Goal: Task Accomplishment & Management: Use online tool/utility

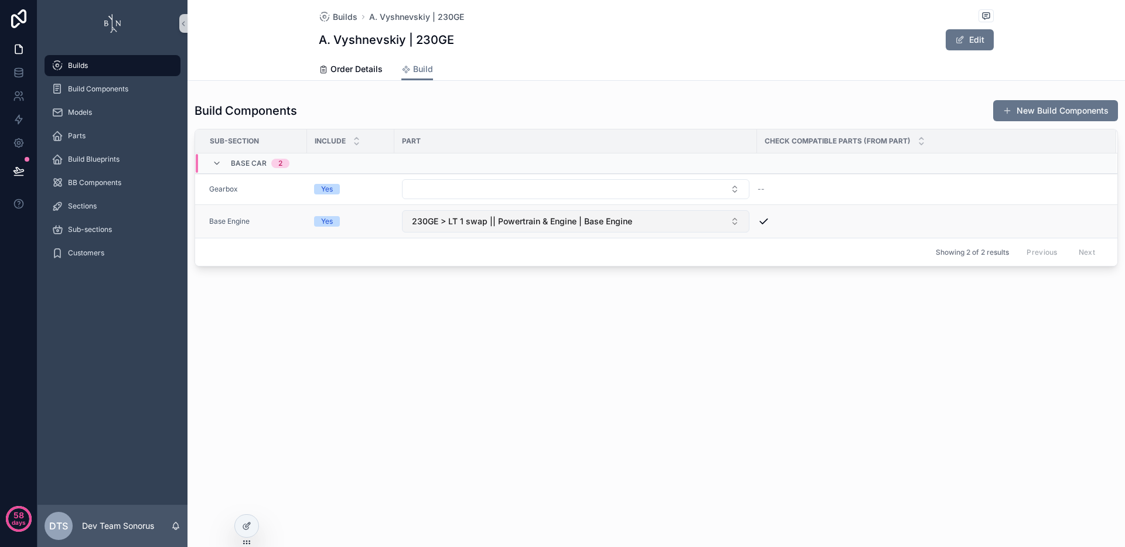
click at [579, 226] on span "230GE > LT 1 swap || Powertrain & Engine | Base Engine" at bounding box center [522, 222] width 220 height 12
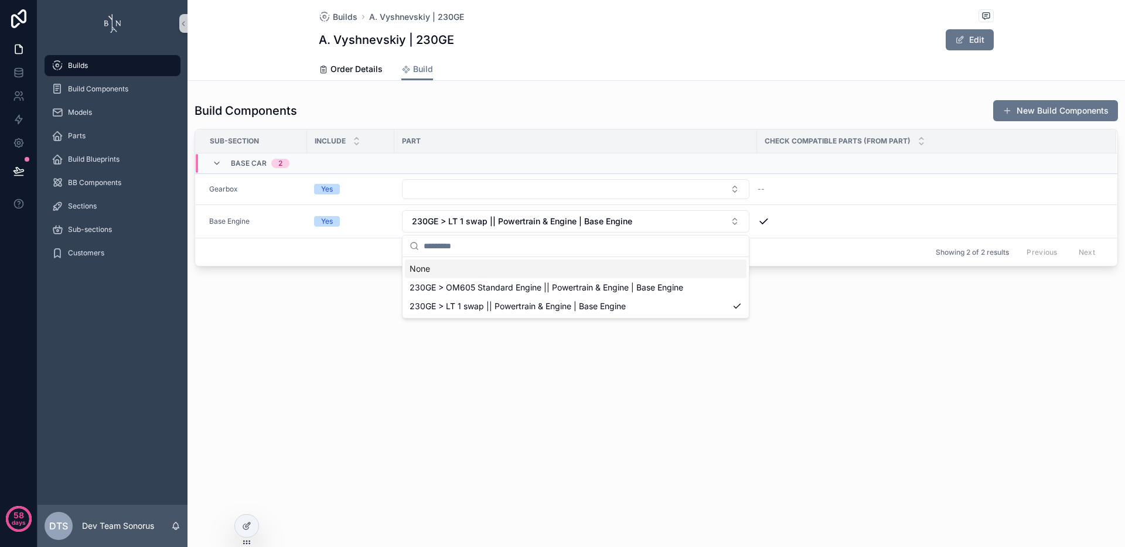
click at [549, 268] on div "None" at bounding box center [576, 269] width 342 height 19
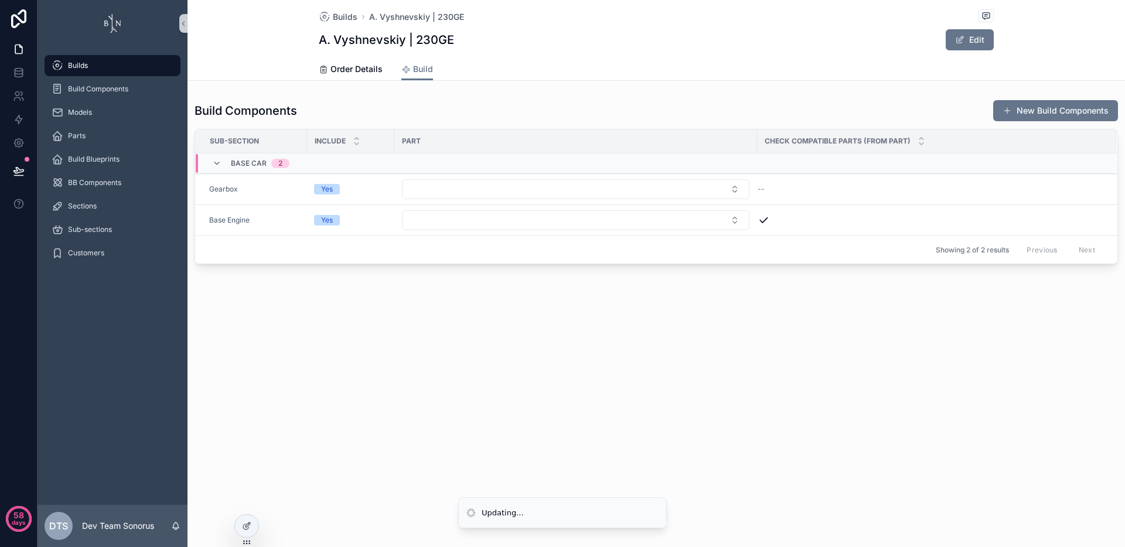
click at [573, 369] on div "Builds A. Vyshnevskiy | 230GE A. Vyshnevskiy | 230GE Edit Build Order Details B…" at bounding box center [655, 273] width 937 height 547
click at [537, 226] on button "Select Button" at bounding box center [575, 220] width 347 height 20
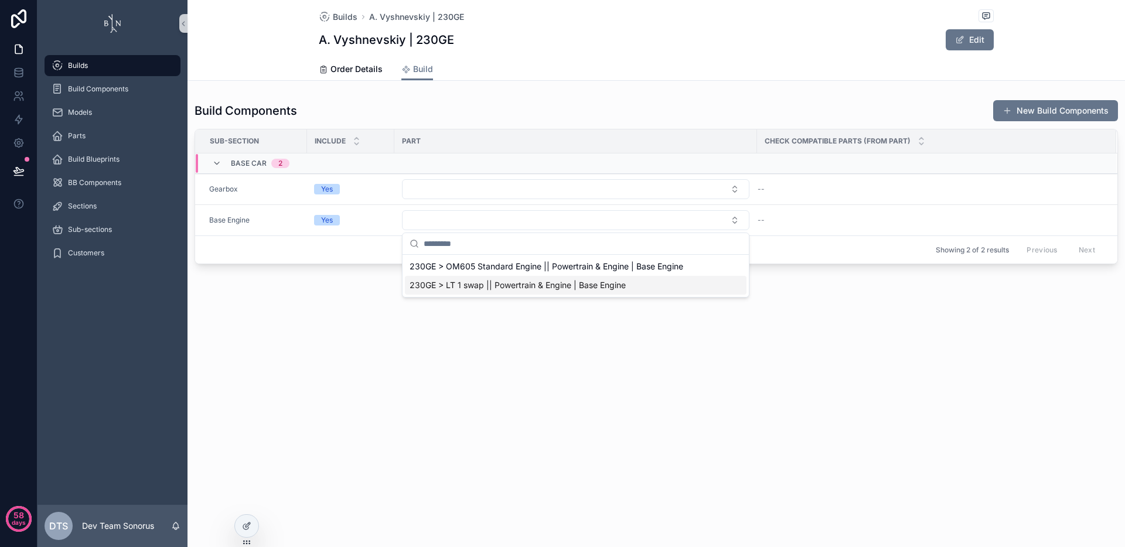
click at [519, 282] on span "230GE > LT 1 swap || Powertrain & Engine | Base Engine" at bounding box center [517, 285] width 216 height 12
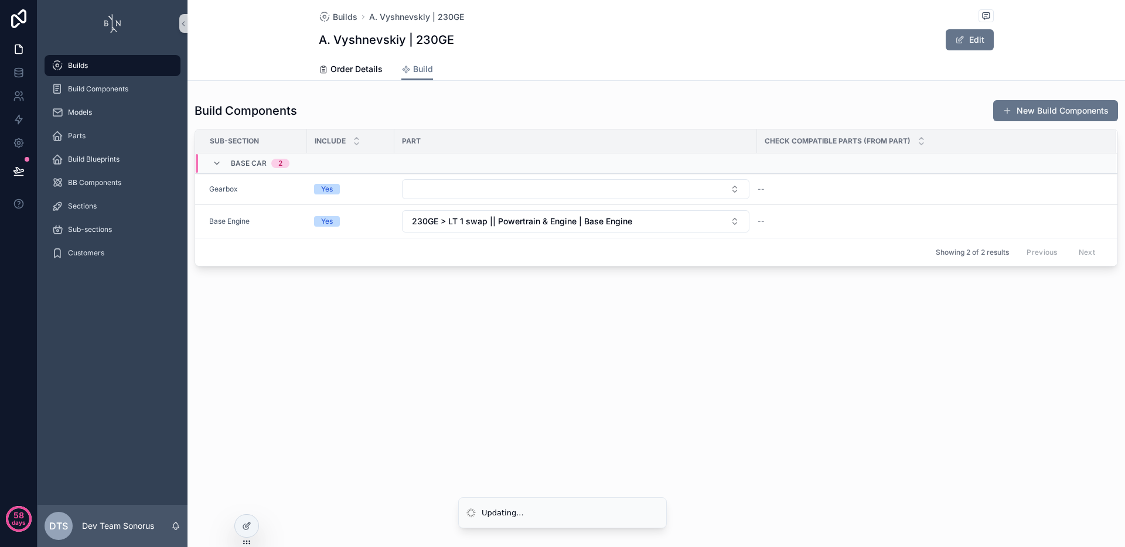
click at [536, 387] on div "Builds A. Vyshnevskiy | 230GE A. Vyshnevskiy | 230GE Edit Build Order Details B…" at bounding box center [655, 273] width 937 height 547
click at [602, 190] on button "Select Button" at bounding box center [575, 189] width 347 height 20
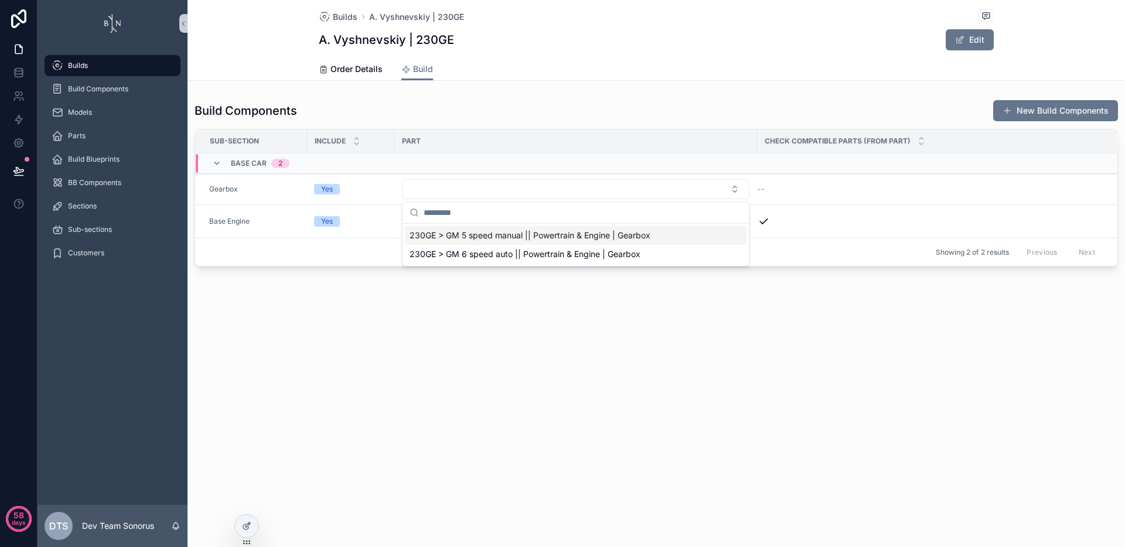
click at [596, 375] on div "Builds A. Vyshnevskiy | 230GE A. Vyshnevskiy | 230GE Edit Build Order Details B…" at bounding box center [655, 273] width 937 height 547
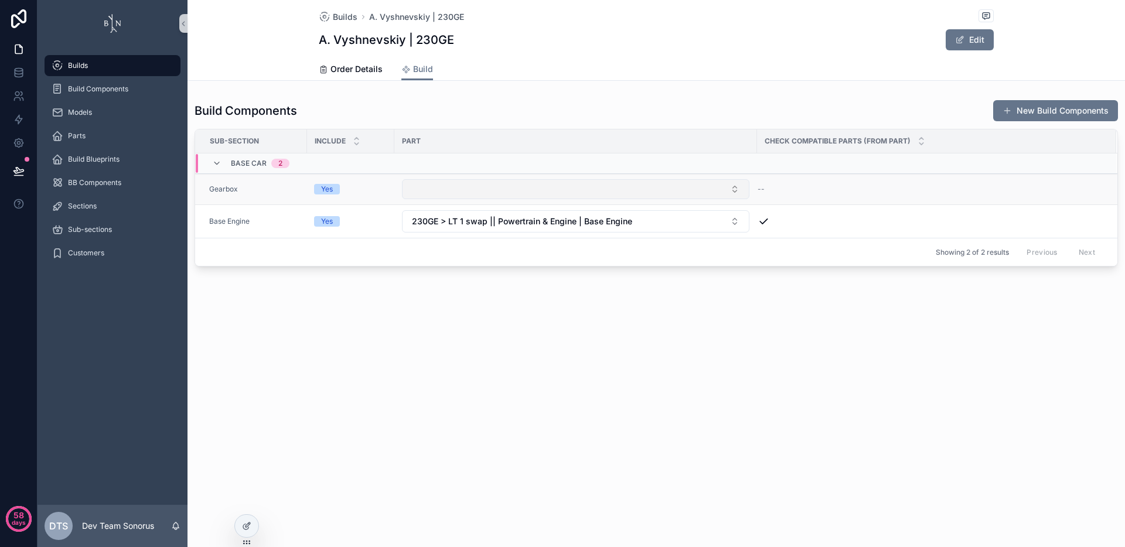
click at [577, 190] on button "Select Button" at bounding box center [575, 189] width 347 height 20
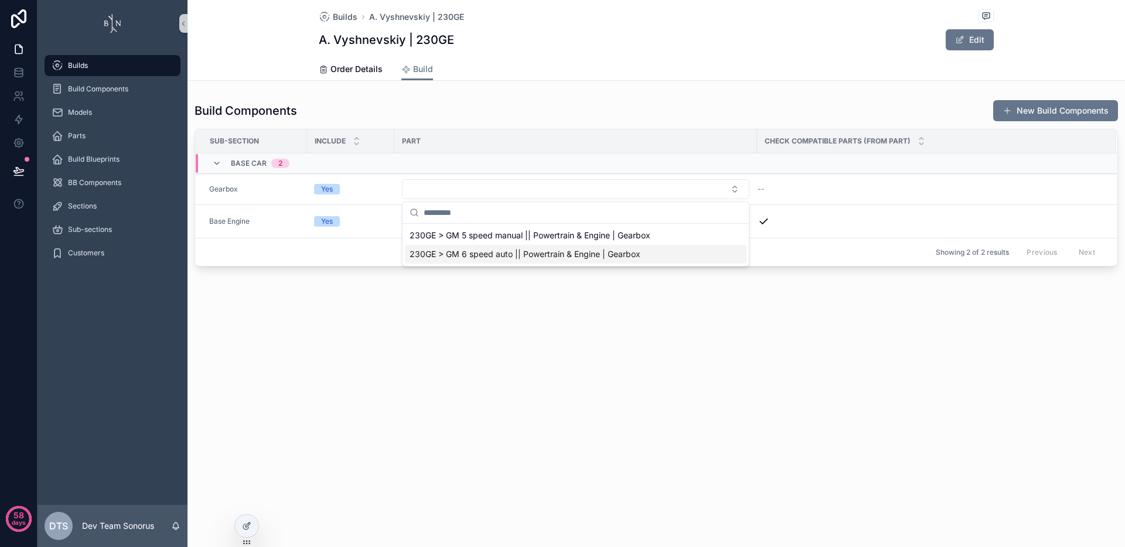
click at [566, 337] on div "Builds A. Vyshnevskiy | 230GE A. Vyshnevskiy | 230GE Edit Build Order Details B…" at bounding box center [655, 173] width 937 height 346
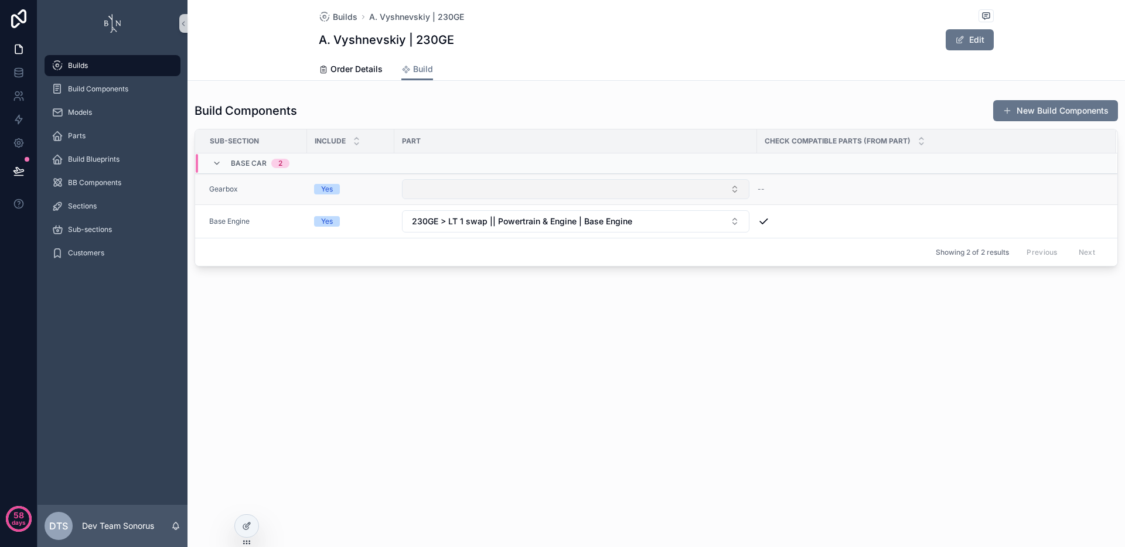
click at [578, 194] on button "Select Button" at bounding box center [575, 189] width 347 height 20
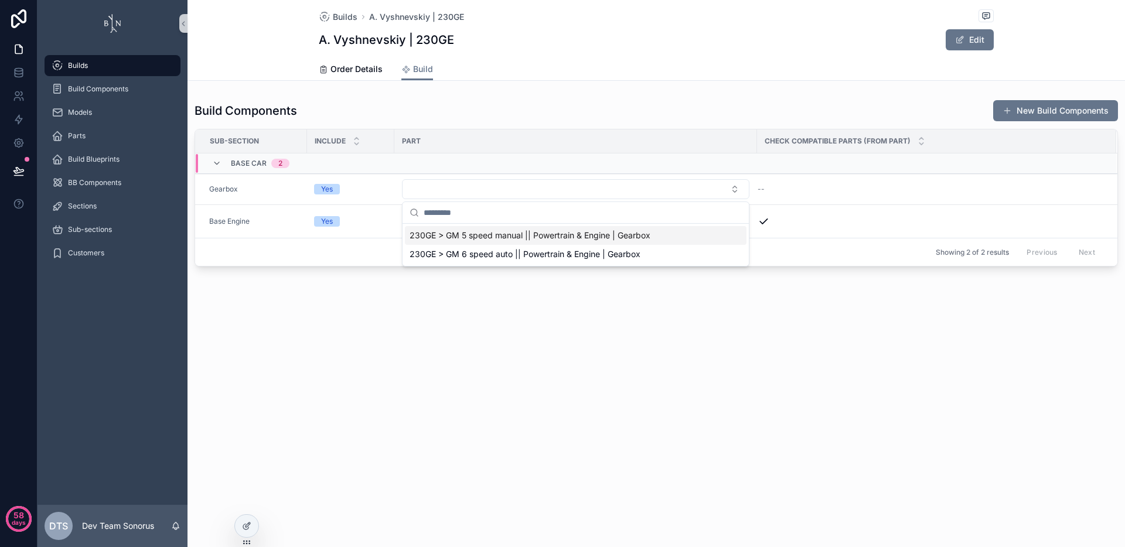
click at [584, 336] on div "Builds A. Vyshnevskiy | 230GE A. Vyshnevskiy | 230GE Edit Build Order Details B…" at bounding box center [655, 173] width 937 height 346
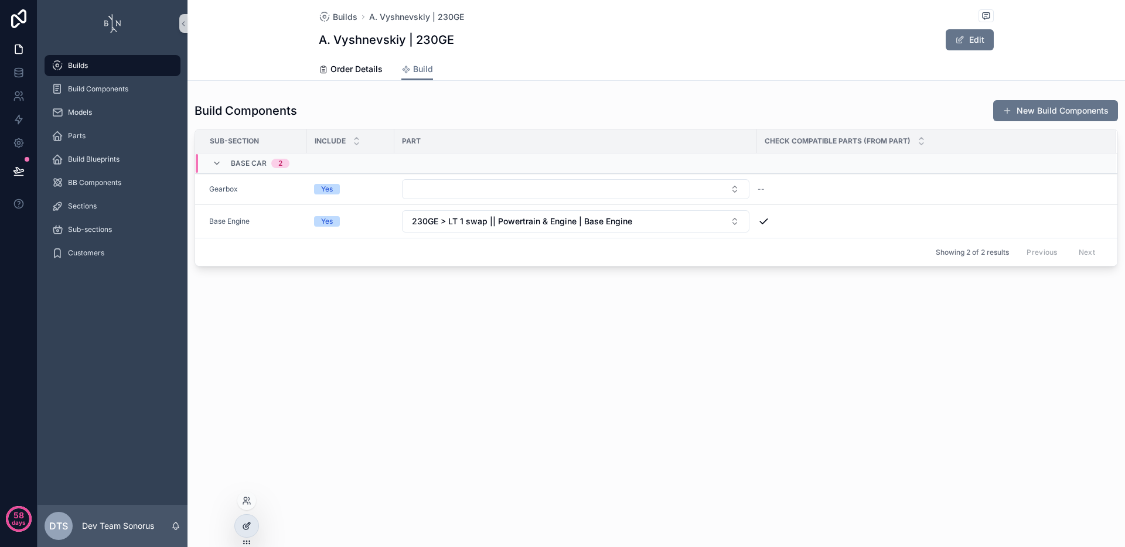
click at [241, 530] on div at bounding box center [246, 526] width 23 height 22
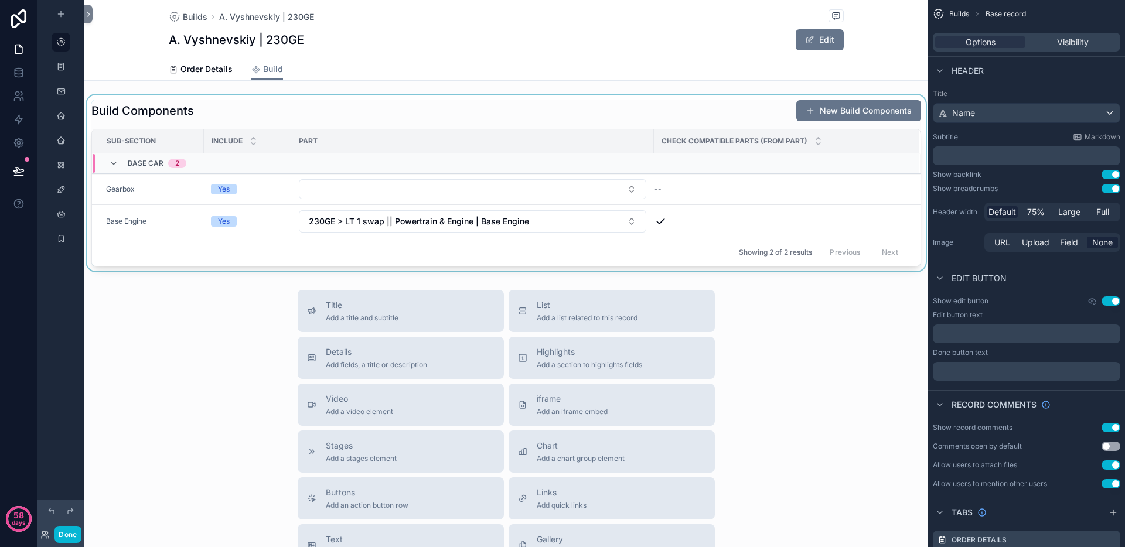
click at [615, 117] on div "scrollable content" at bounding box center [506, 183] width 844 height 176
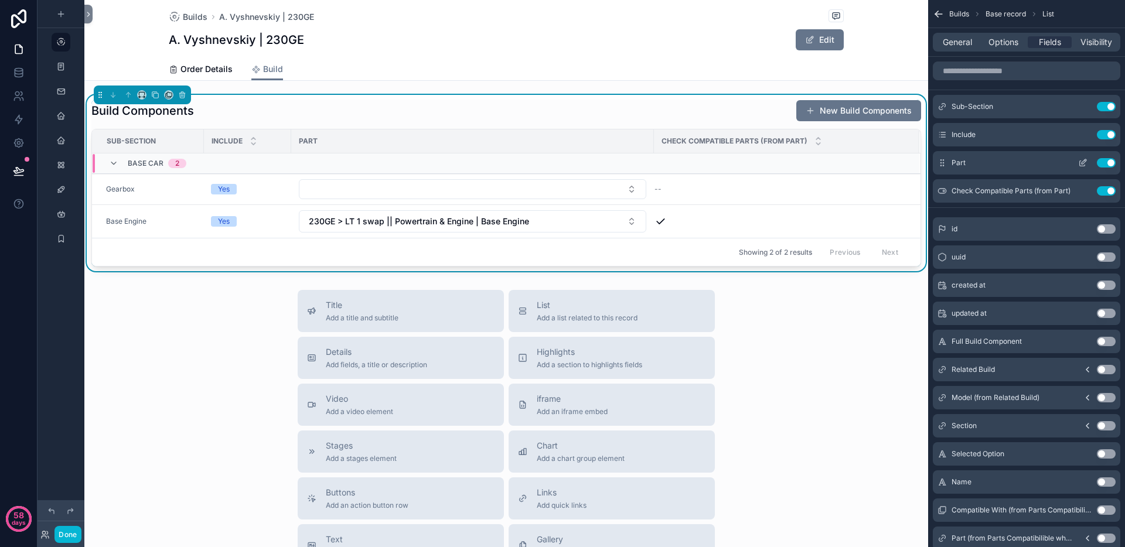
click at [1080, 162] on icon "scrollable content" at bounding box center [1082, 162] width 9 height 9
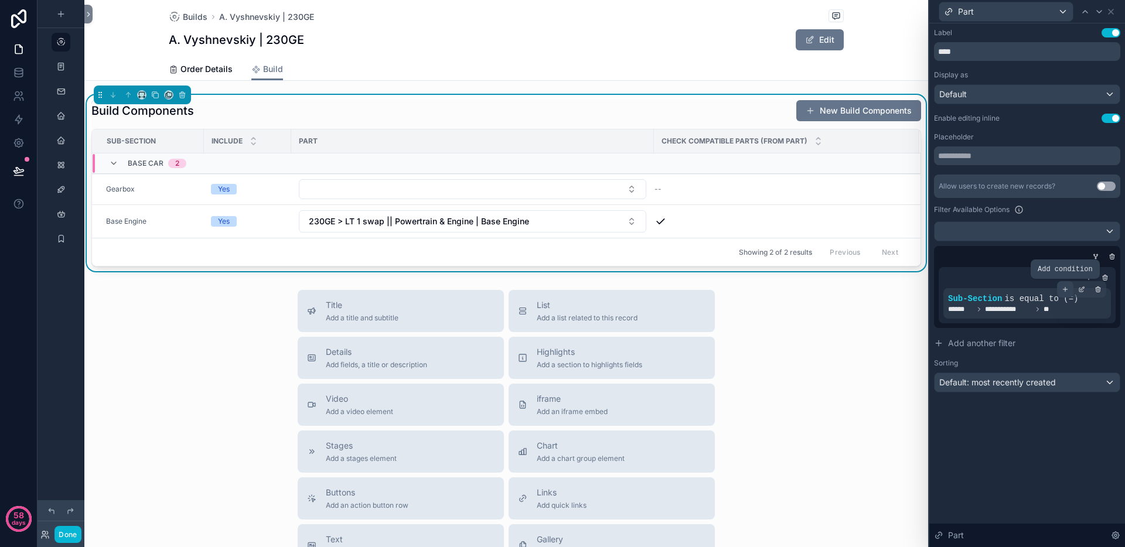
click at [1059, 289] on div at bounding box center [1065, 289] width 16 height 16
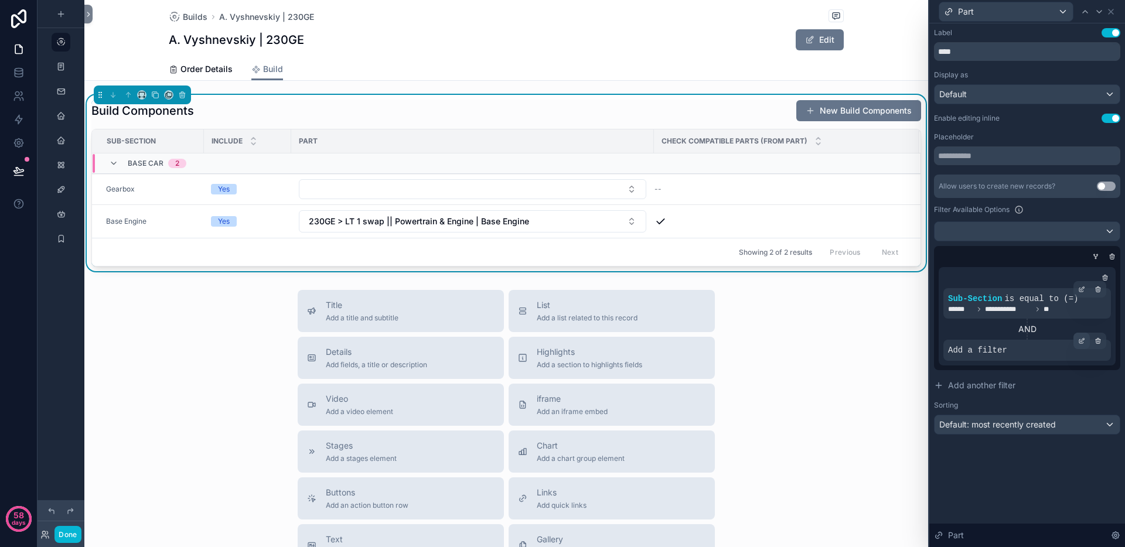
click at [1083, 342] on icon at bounding box center [1081, 340] width 7 height 7
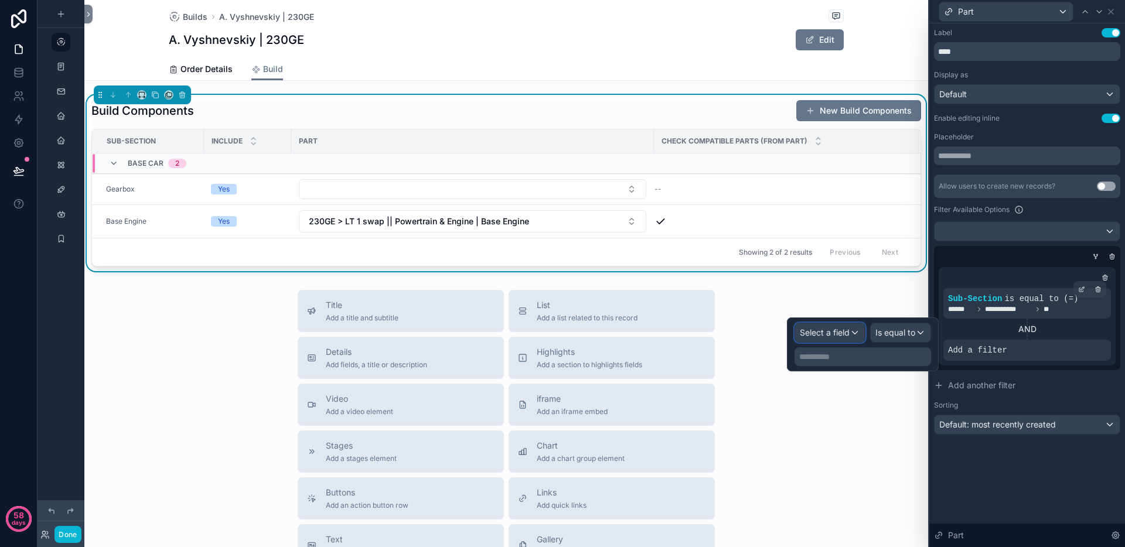
click at [810, 332] on span "Select a field" at bounding box center [825, 332] width 50 height 10
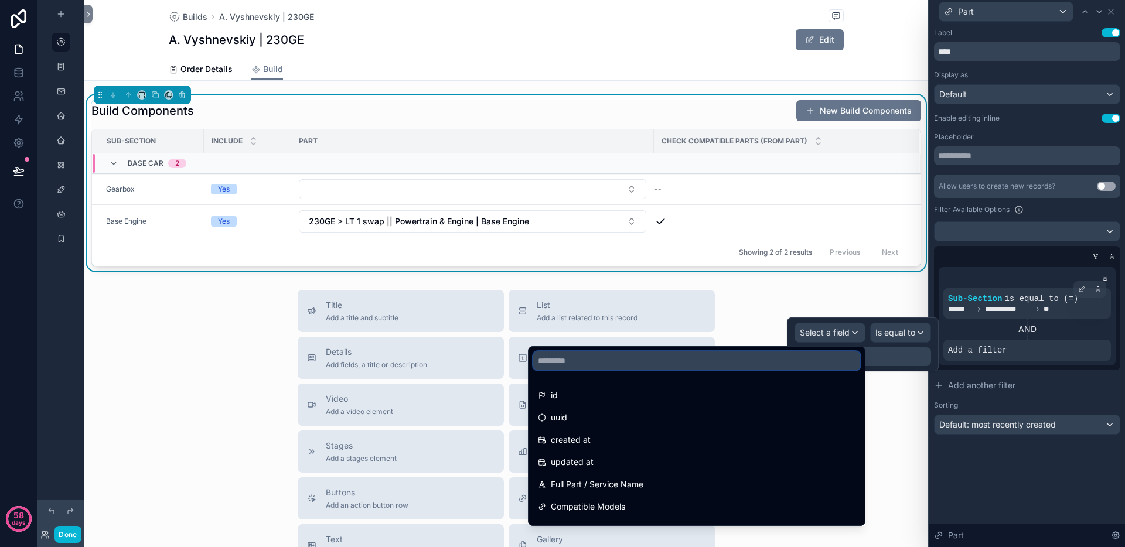
click at [752, 356] on input "text" at bounding box center [696, 360] width 327 height 19
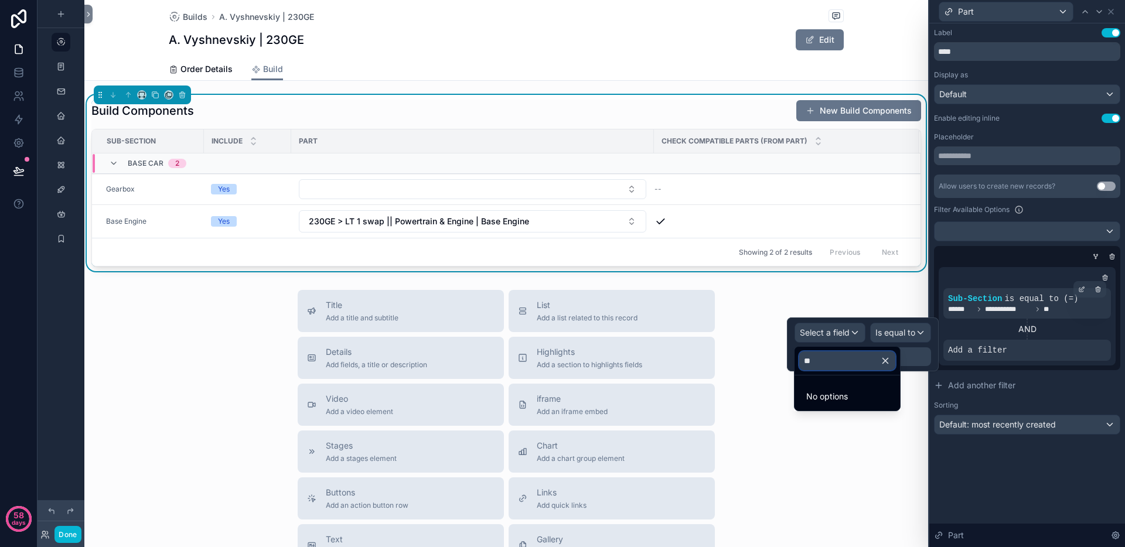
type input "*"
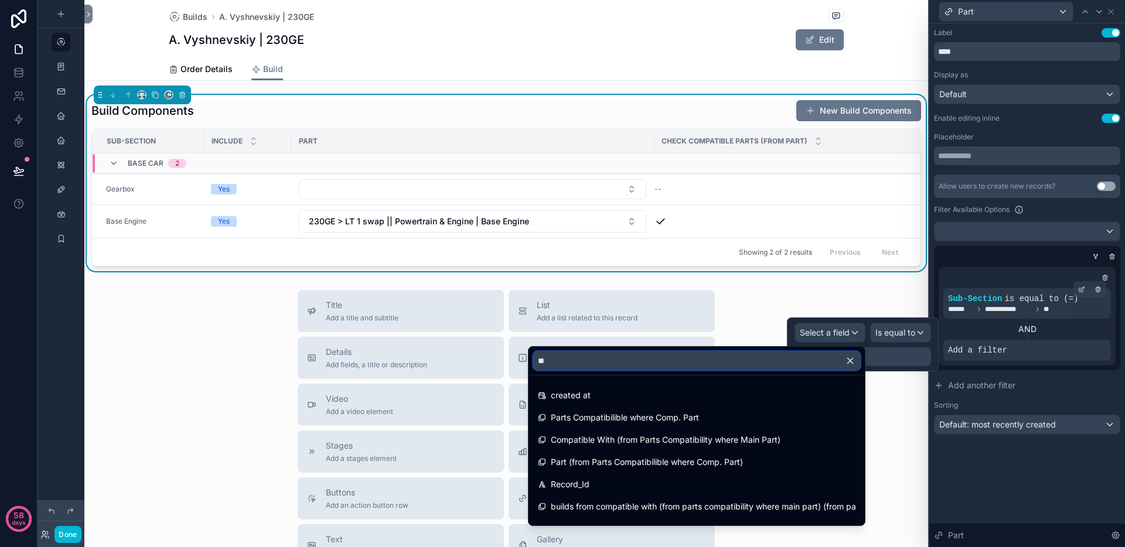
type input "*"
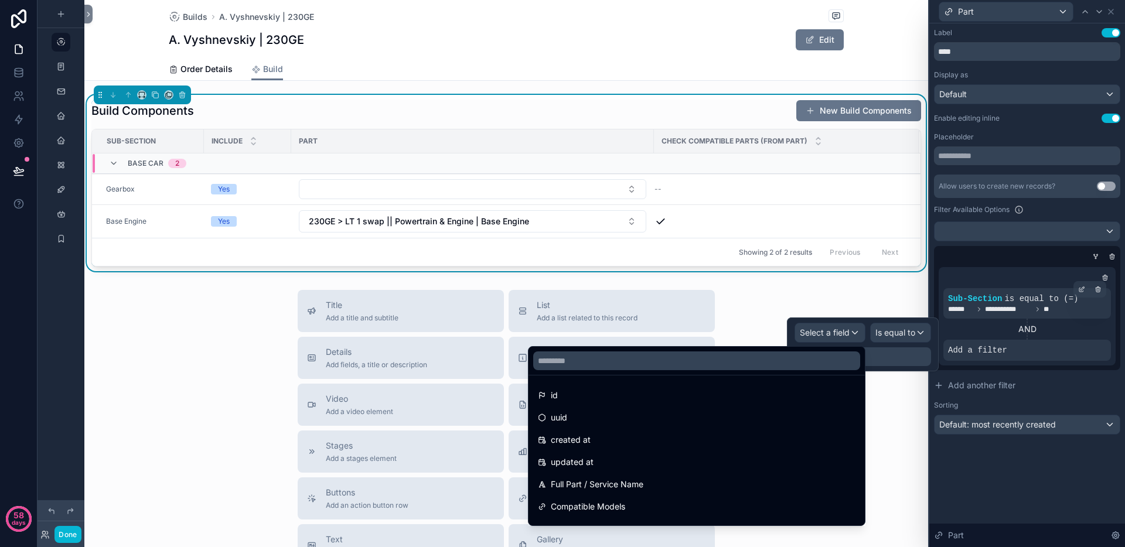
click at [977, 334] on div "AND" at bounding box center [1027, 329] width 168 height 12
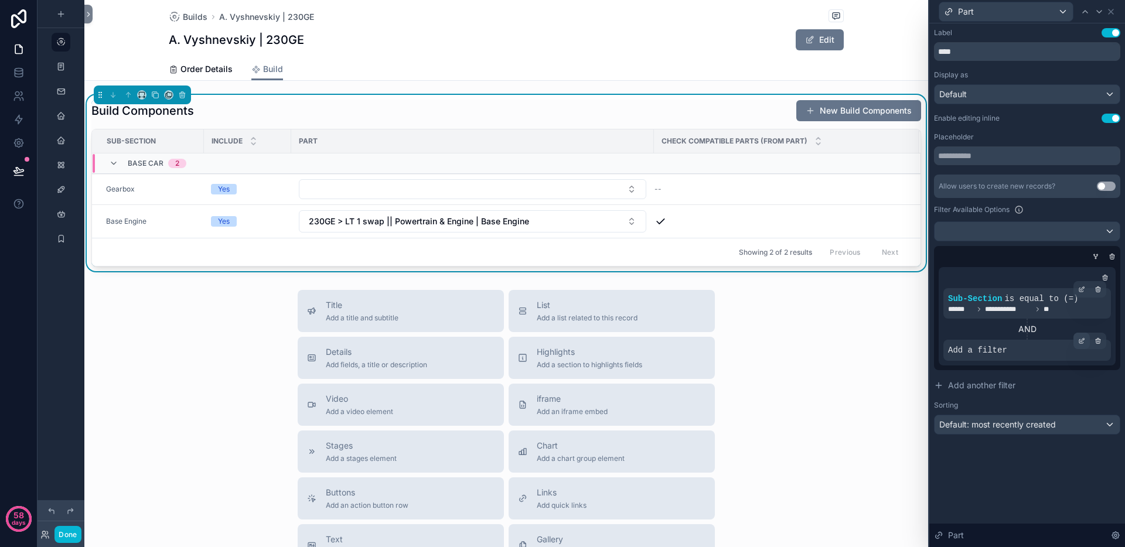
click at [1079, 342] on icon at bounding box center [1081, 340] width 7 height 7
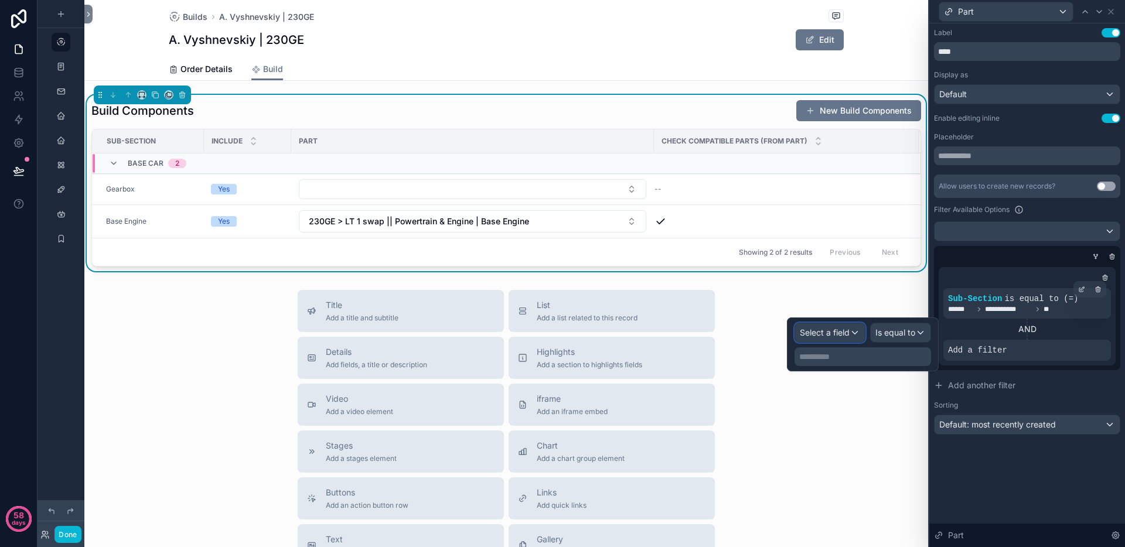
click at [834, 328] on span "Select a field" at bounding box center [825, 332] width 50 height 10
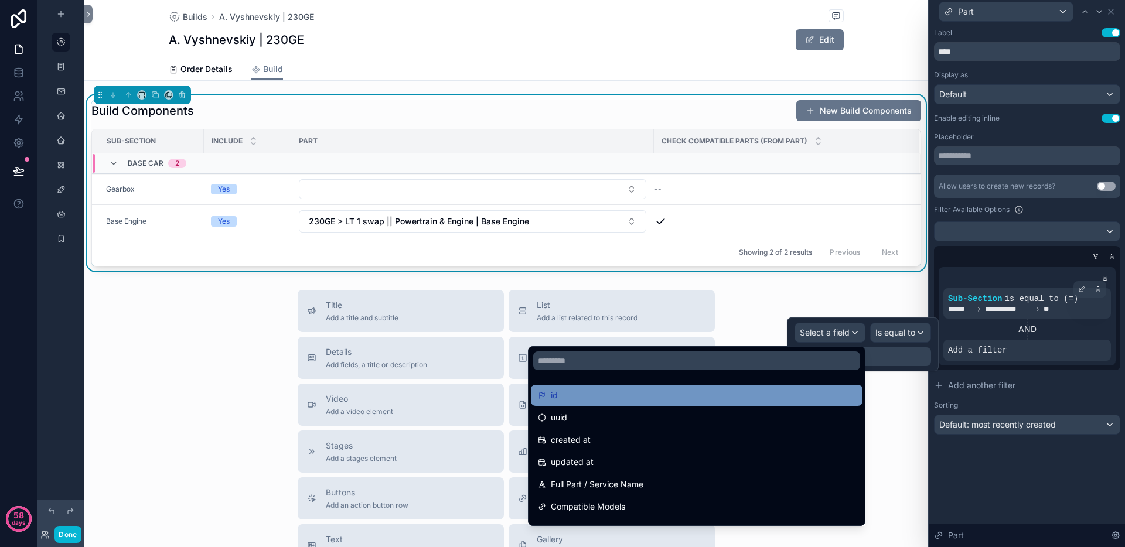
click at [692, 390] on div "id" at bounding box center [696, 395] width 317 height 14
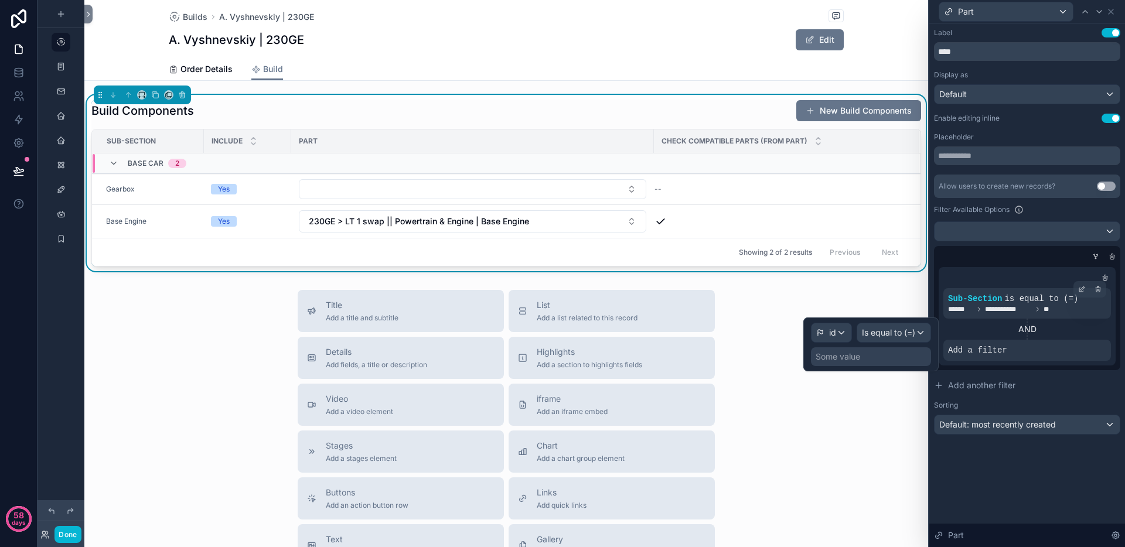
click at [879, 358] on div "Some value" at bounding box center [871, 356] width 120 height 19
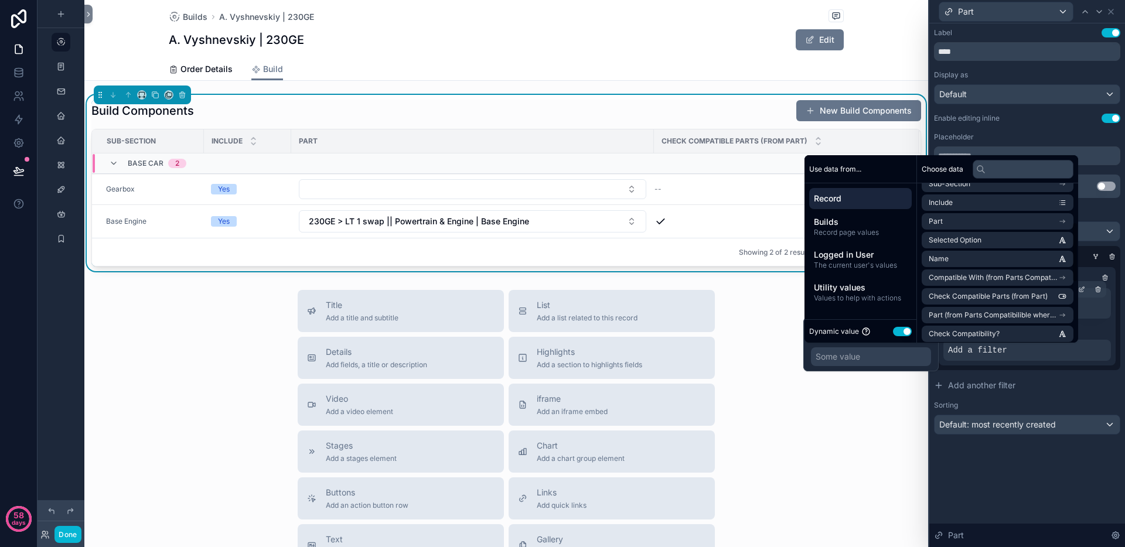
scroll to position [260, 0]
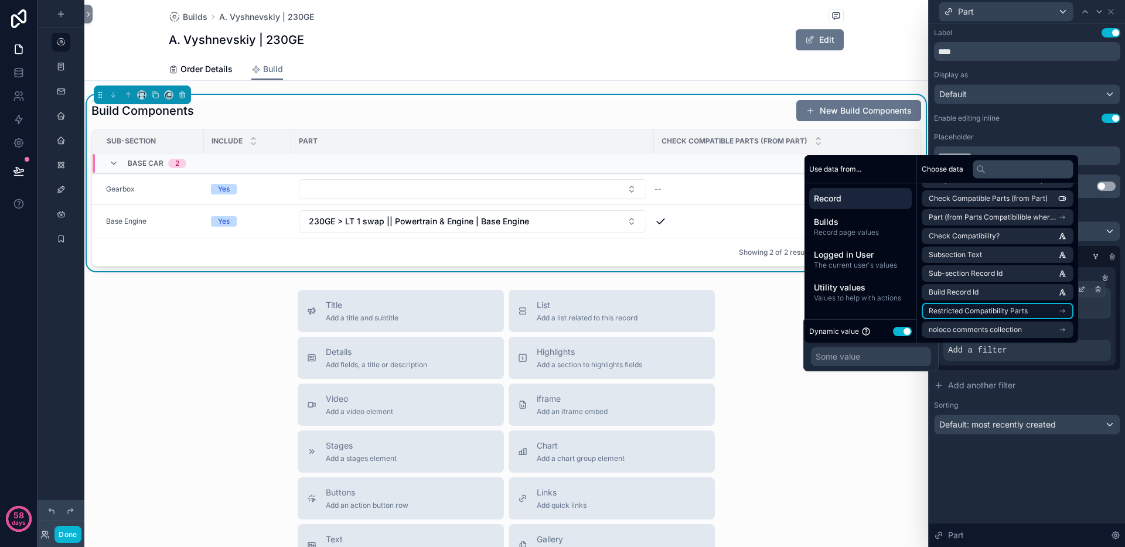
click at [1008, 307] on span "Restricted Compatibility Parts" at bounding box center [977, 310] width 99 height 9
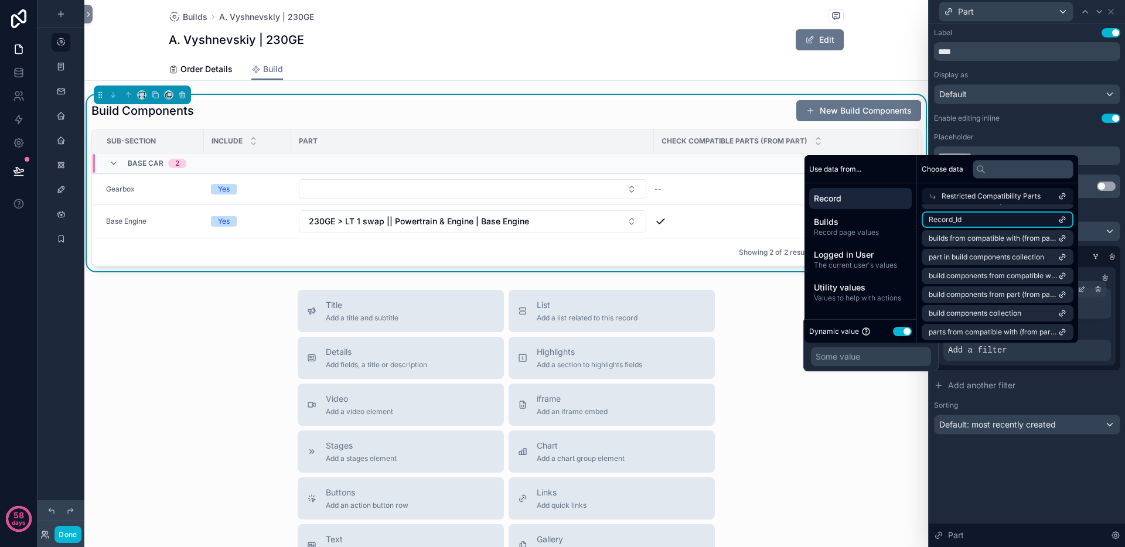
click at [1012, 223] on li "Record_Id" at bounding box center [997, 219] width 152 height 16
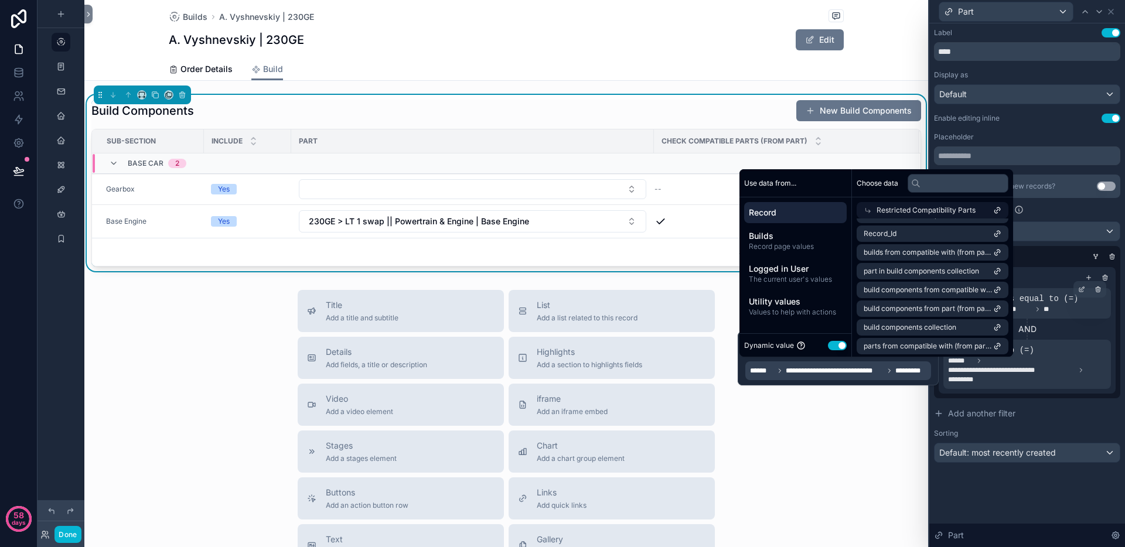
click at [1044, 426] on div "**********" at bounding box center [1027, 319] width 186 height 288
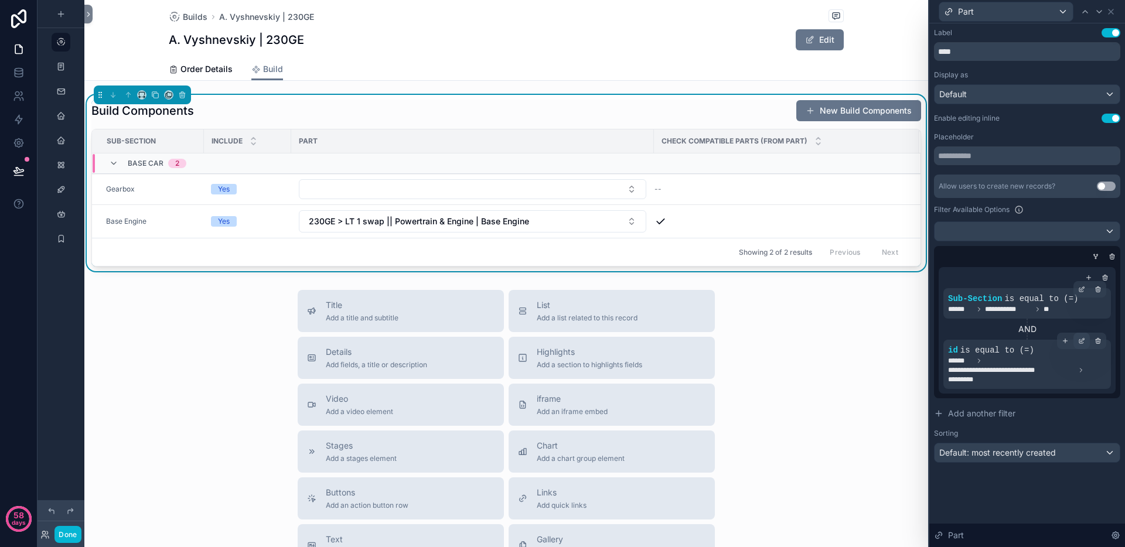
click at [1085, 340] on div at bounding box center [1081, 341] width 16 height 16
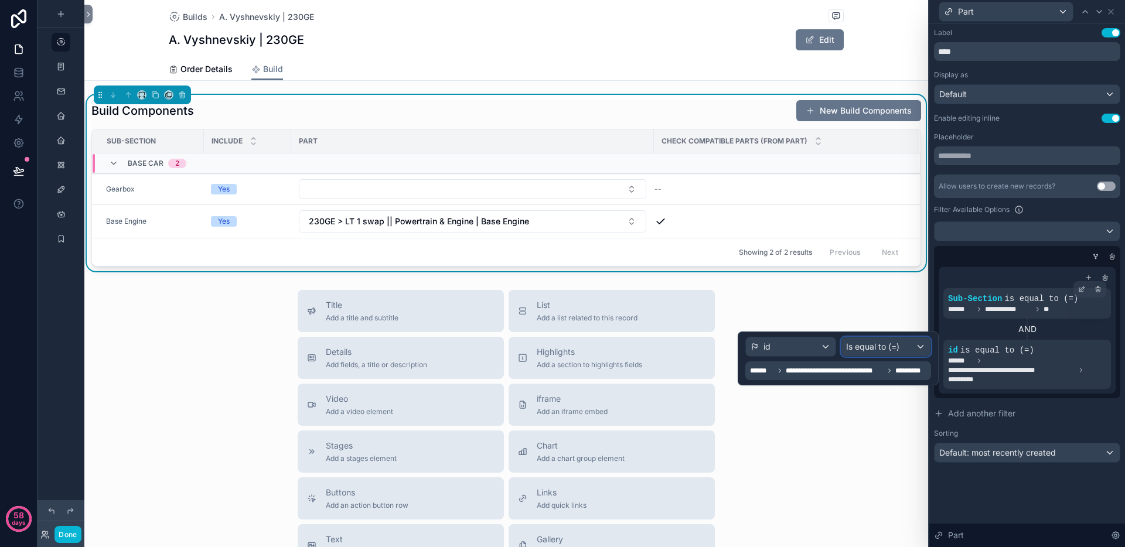
click at [891, 349] on span "Is equal to (=)" at bounding box center [872, 347] width 53 height 12
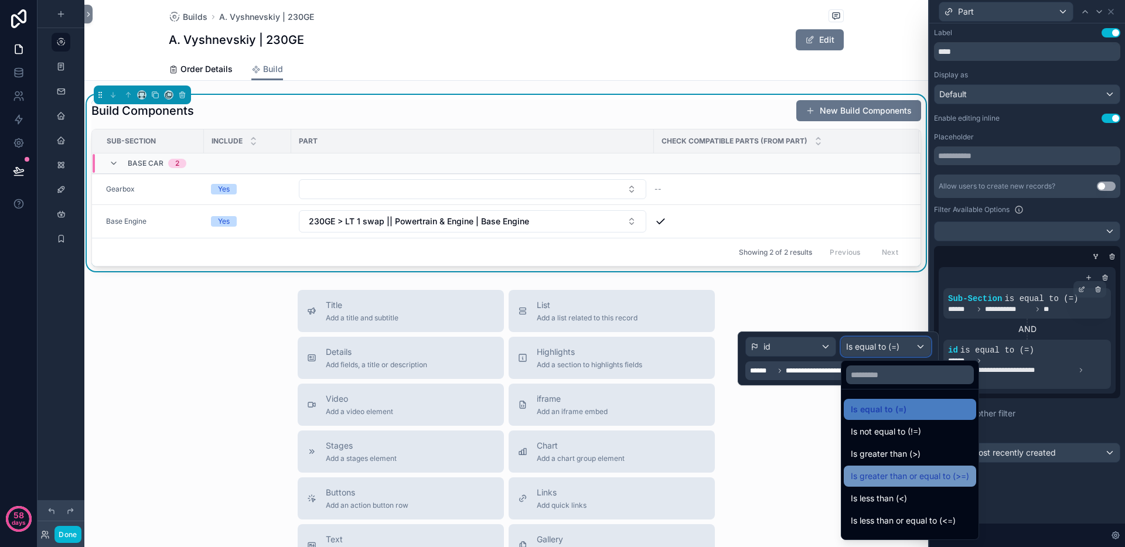
scroll to position [83, 0]
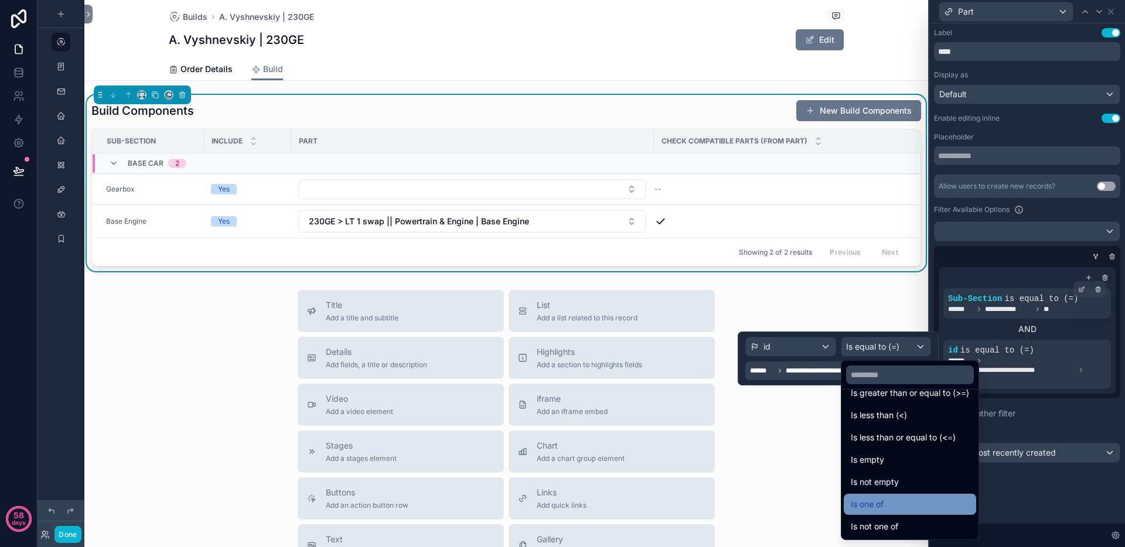
click at [913, 500] on div "Is one of" at bounding box center [910, 504] width 118 height 14
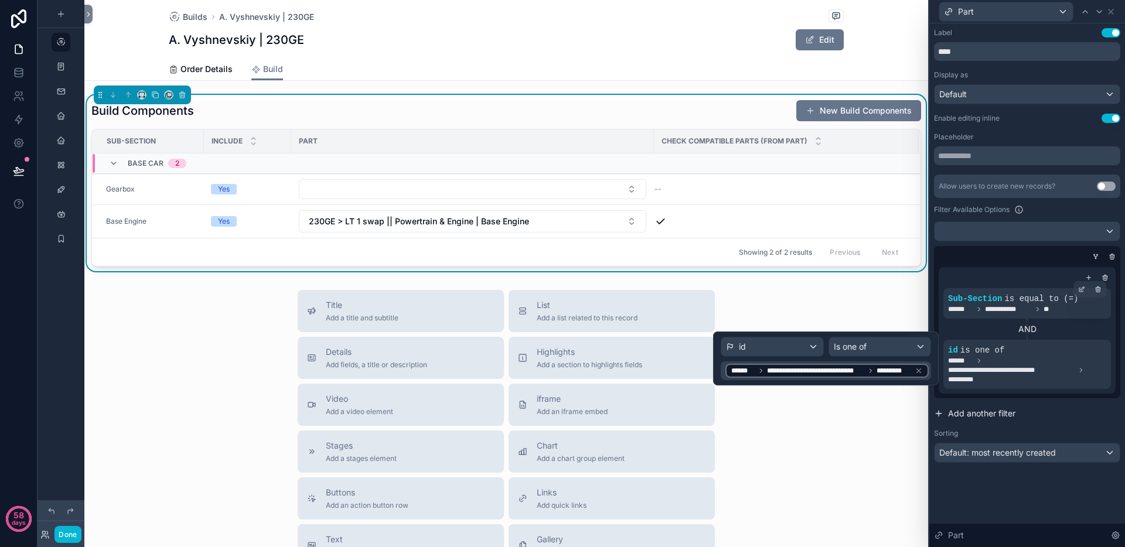
click at [1048, 406] on button "Add another filter" at bounding box center [1027, 413] width 186 height 21
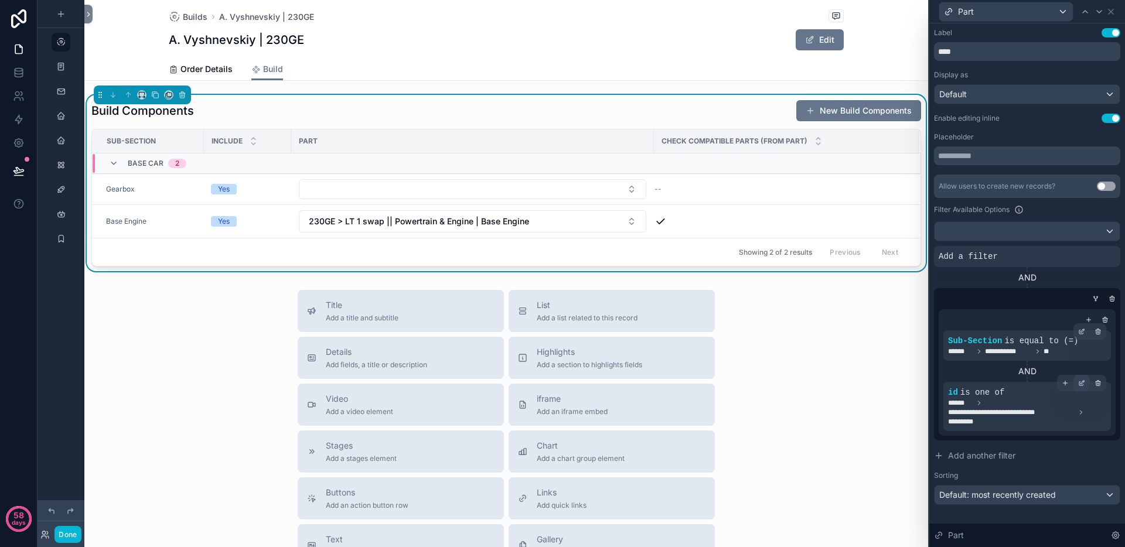
click at [1081, 385] on icon at bounding box center [1081, 383] width 7 height 7
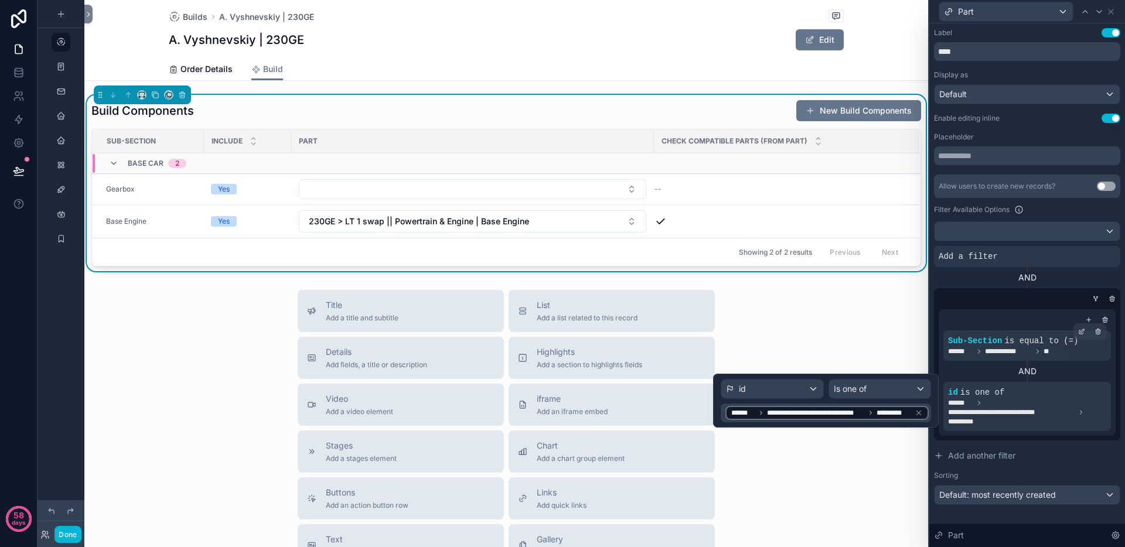
click at [918, 412] on icon at bounding box center [918, 413] width 8 height 8
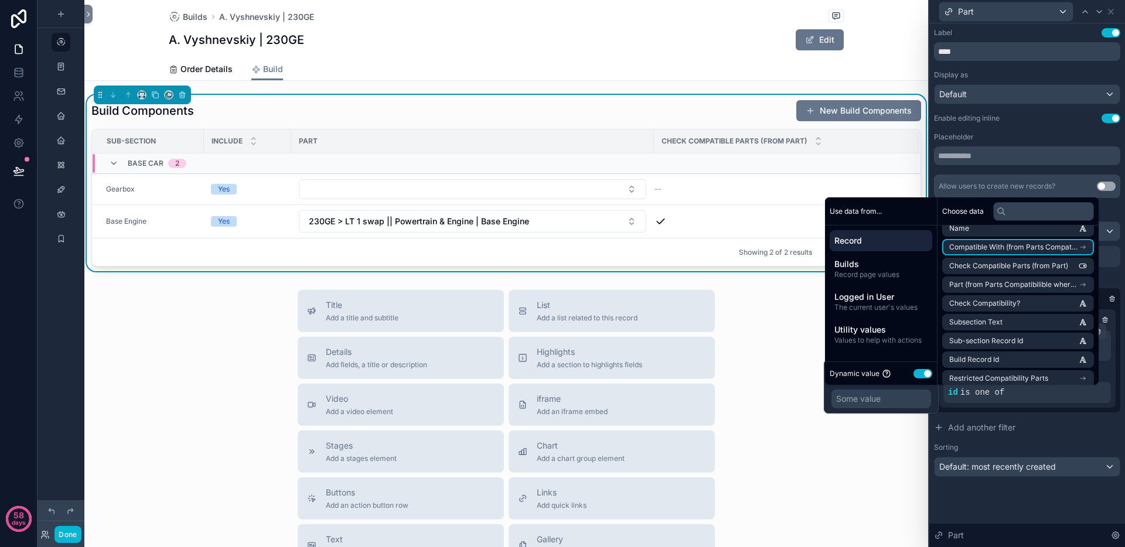
scroll to position [260, 0]
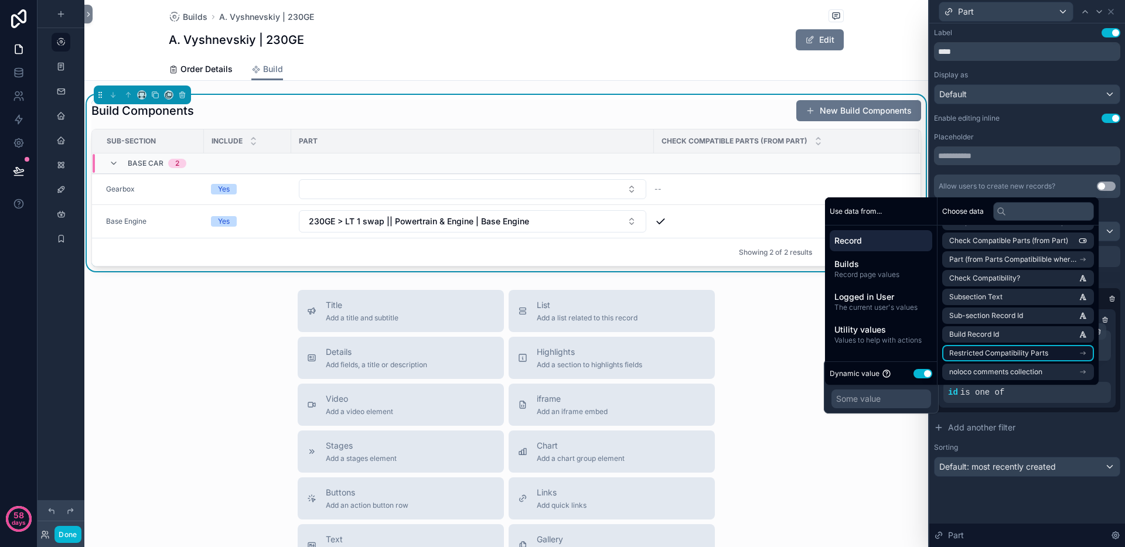
click at [1024, 353] on span "Restricted Compatibility Parts" at bounding box center [998, 353] width 99 height 9
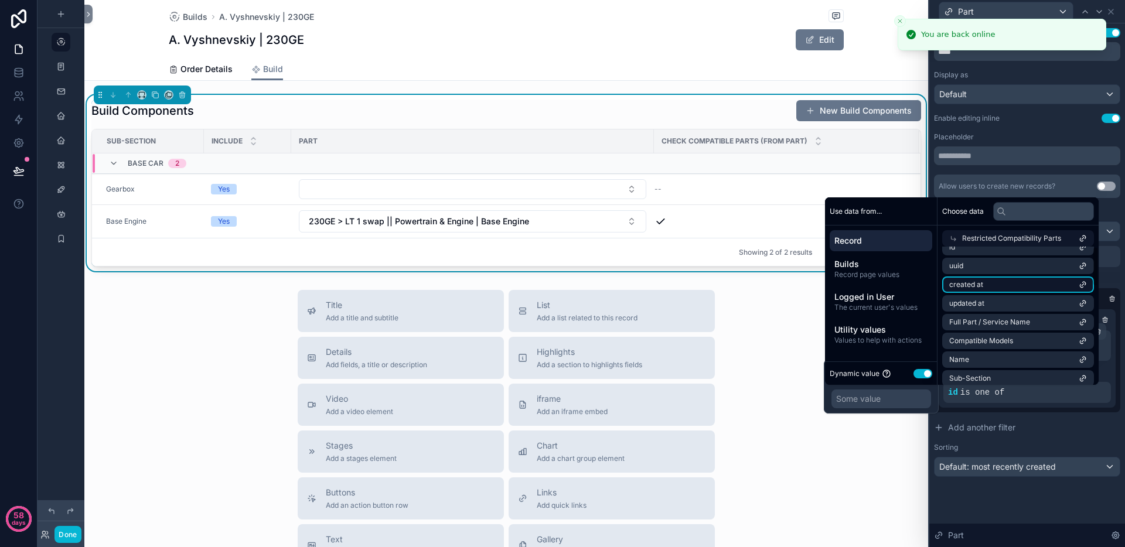
scroll to position [0, 0]
click at [1010, 260] on li "id" at bounding box center [1018, 259] width 152 height 16
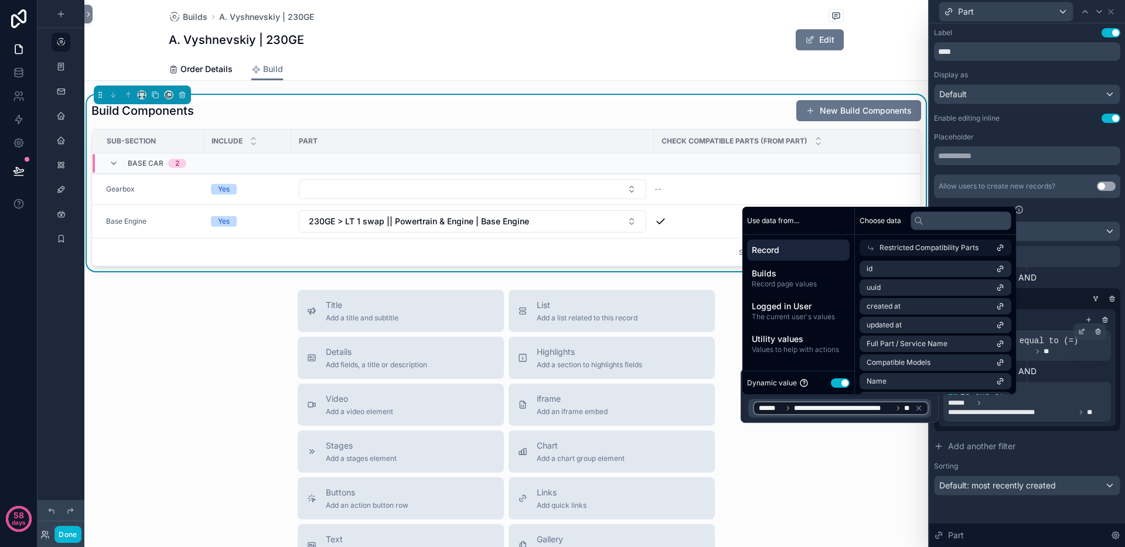
click at [1040, 465] on div "Sorting" at bounding box center [1027, 466] width 186 height 9
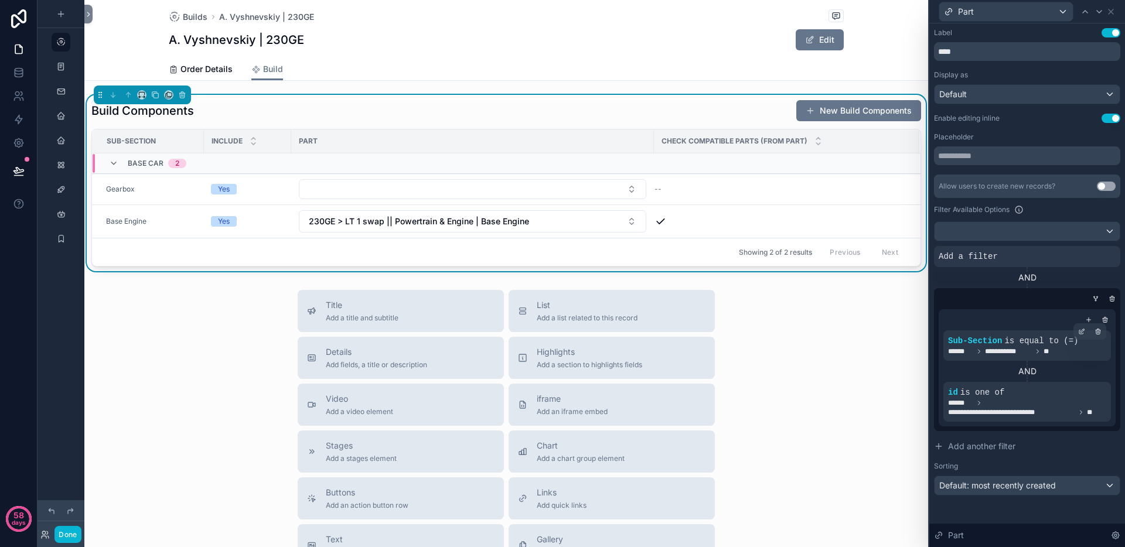
click at [859, 438] on div "Title Add a title and subtitle List Add a list related to this record Details A…" at bounding box center [506, 498] width 844 height 417
click at [73, 537] on button "Done" at bounding box center [67, 534] width 26 height 17
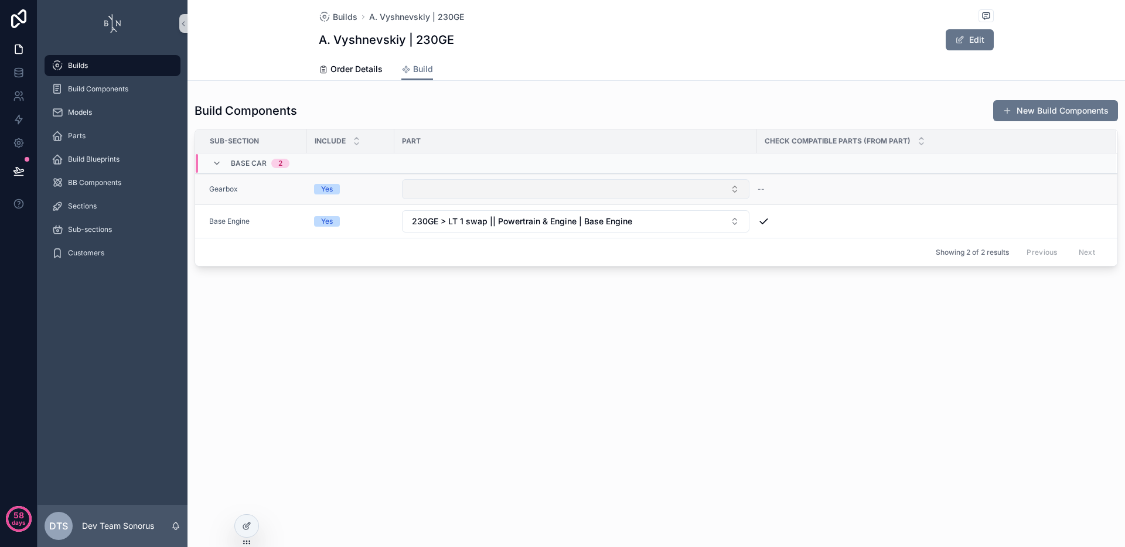
click at [510, 190] on button "Select Button" at bounding box center [575, 189] width 347 height 20
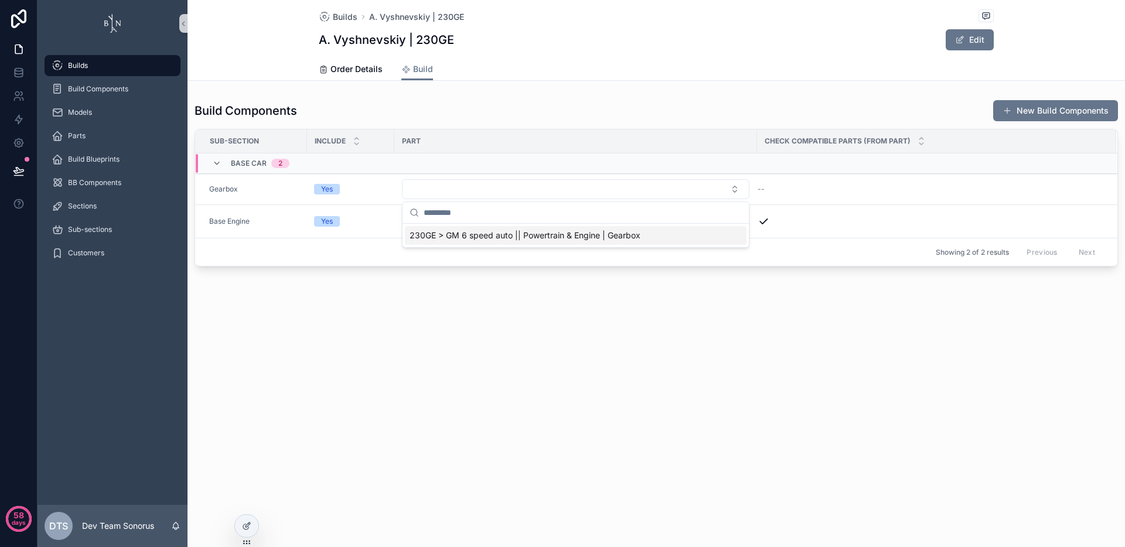
click at [524, 232] on span "230GE > GM 6 speed auto || Powertrain & Engine | Gearbox" at bounding box center [524, 236] width 231 height 12
